Goal: Task Accomplishment & Management: Use online tool/utility

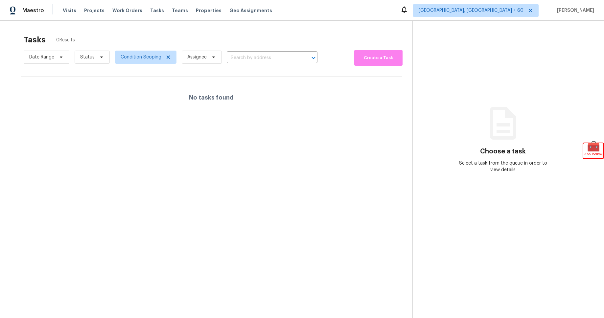
click at [253, 25] on div "Tasks 0 Results Date Range Status Condition Scoping Assignee ​ Create a Task No…" at bounding box center [302, 180] width 604 height 318
click at [99, 57] on icon at bounding box center [101, 57] width 5 height 5
click at [94, 86] on label "Open" at bounding box center [88, 85] width 21 height 7
click at [83, 86] on input "Open" at bounding box center [80, 84] width 4 height 4
checkbox input "true"
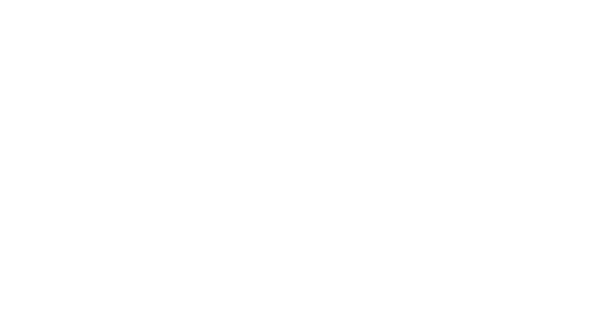
click at [550, 0] on html at bounding box center [302, 0] width 604 height 0
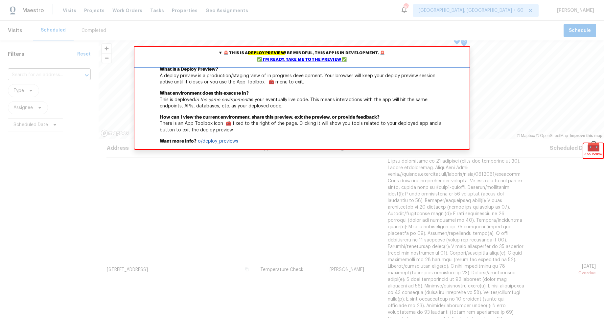
click at [305, 60] on div "✅ I'm ready, take me to the preview ✅" at bounding box center [302, 60] width 332 height 7
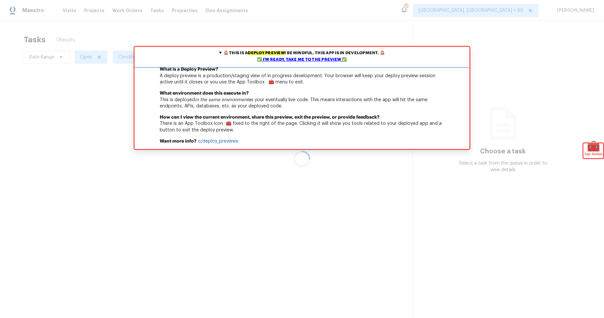
click at [312, 59] on div "✅ I'm ready, take me to the preview ✅" at bounding box center [302, 60] width 332 height 7
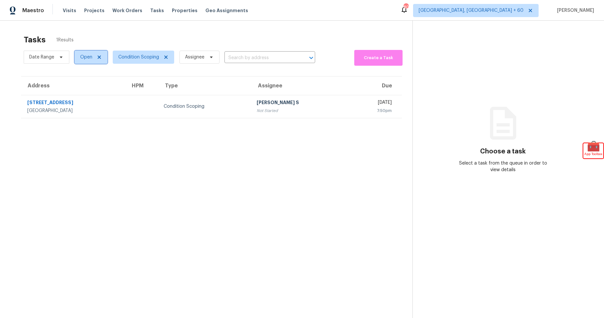
click at [99, 58] on icon at bounding box center [99, 57] width 3 height 3
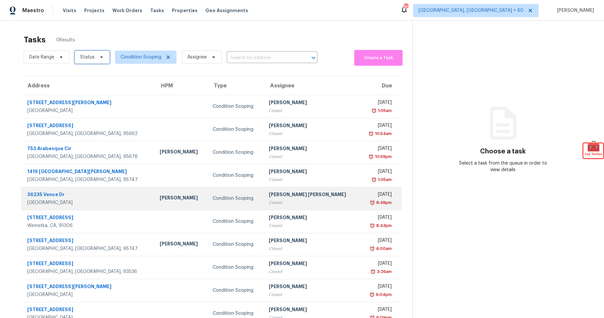
scroll to position [21, 0]
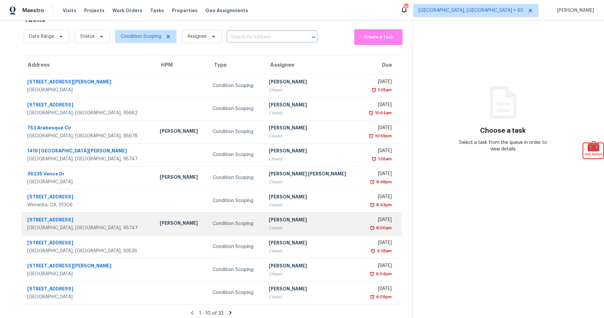
click at [229, 226] on div "Condition Scoping" at bounding box center [236, 224] width 46 height 7
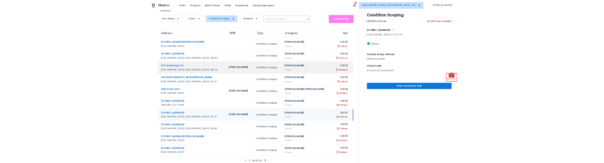
scroll to position [0, 0]
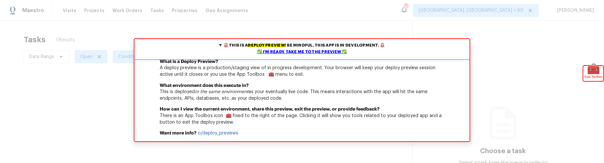
click at [321, 50] on div "✅ I'm ready, take me to the preview ✅" at bounding box center [302, 52] width 332 height 7
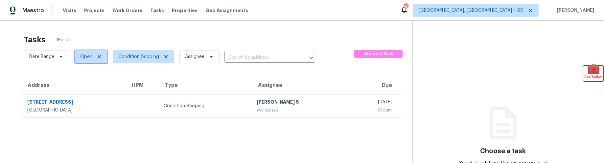
click at [101, 57] on icon at bounding box center [99, 56] width 5 height 5
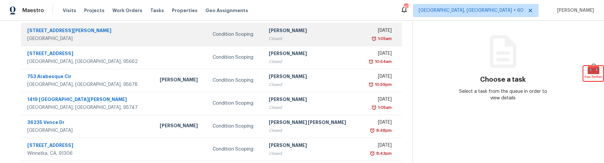
scroll to position [68, 0]
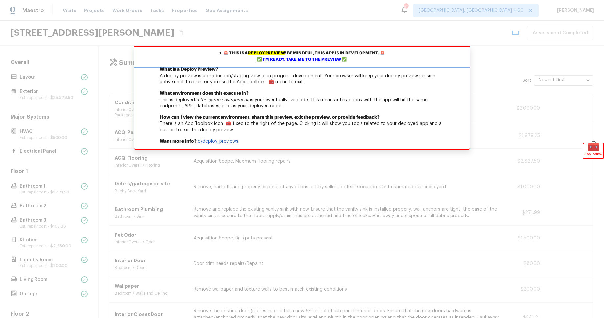
click at [288, 59] on div "✅ I'm ready, take me to the preview ✅" at bounding box center [302, 60] width 332 height 7
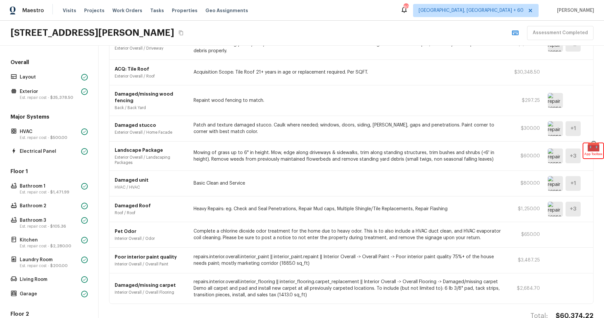
scroll to position [678, 0]
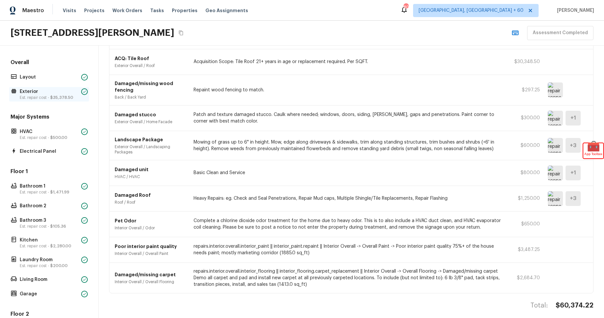
click at [53, 98] on span "$35,378.50" at bounding box center [61, 98] width 23 height 4
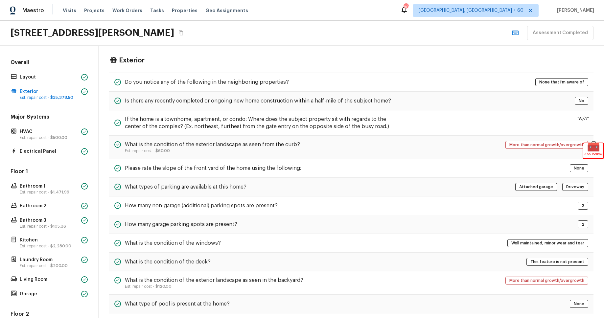
scroll to position [0, 0]
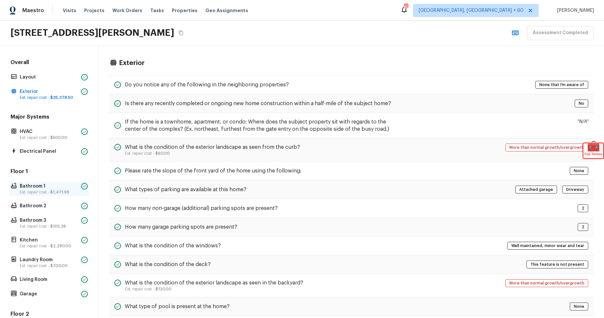
click at [45, 191] on p "Est. repair cost - $1,471.99" at bounding box center [49, 192] width 59 height 5
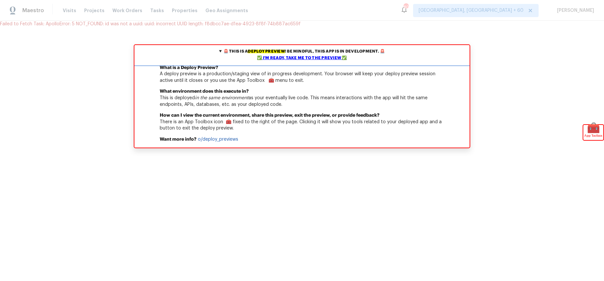
click at [329, 59] on div "✅ I'm ready, take me to the preview ✅" at bounding box center [302, 58] width 332 height 7
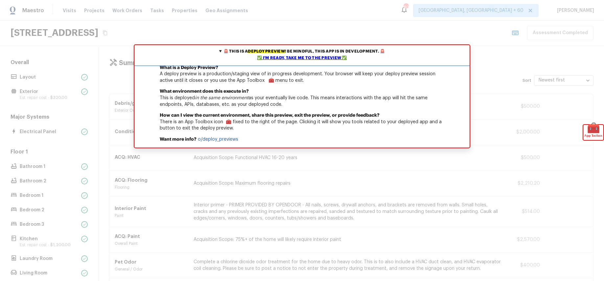
click at [318, 56] on div "✅ I'm ready, take me to the preview ✅" at bounding box center [302, 58] width 332 height 7
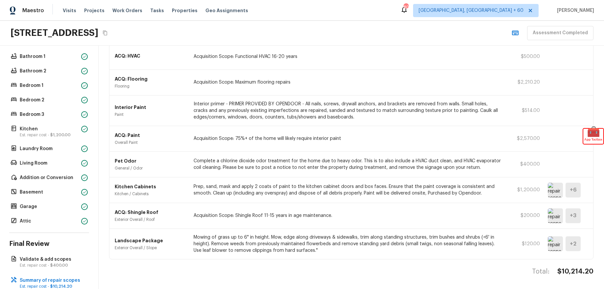
scroll to position [125, 0]
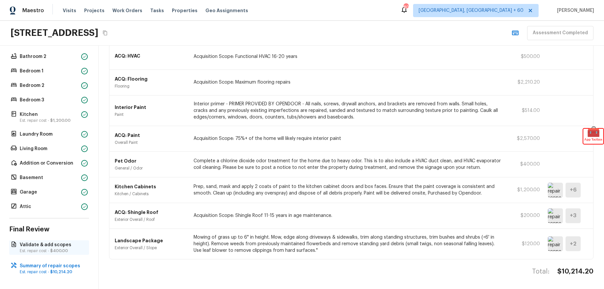
click at [46, 245] on p "Validate & add scopes" at bounding box center [52, 244] width 65 height 7
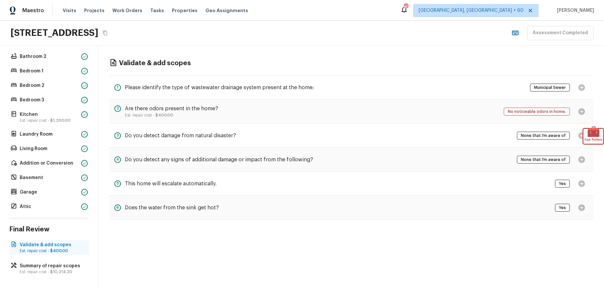
scroll to position [0, 0]
drag, startPoint x: 51, startPoint y: 117, endPoint x: 97, endPoint y: 121, distance: 46.8
click at [51, 118] on p "Est. repair cost - $1,200.00" at bounding box center [49, 120] width 59 height 5
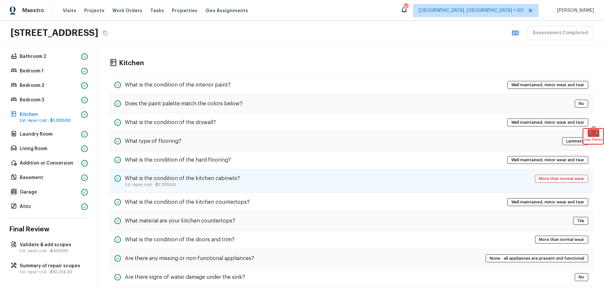
click at [340, 190] on div "What is the condition of the kitchen cabinets? Est. repair cost - $1,200.00 Mor…" at bounding box center [351, 180] width 485 height 23
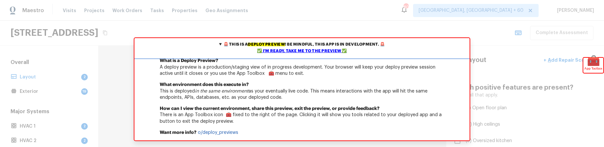
drag, startPoint x: 299, startPoint y: 51, endPoint x: 295, endPoint y: 58, distance: 7.4
click at [299, 51] on div "✅ I'm ready, take me to the preview ✅" at bounding box center [302, 51] width 332 height 7
click at [301, 51] on div "✅ I'm ready, take me to the preview ✅" at bounding box center [302, 51] width 332 height 7
